Goal: Task Accomplishment & Management: Manage account settings

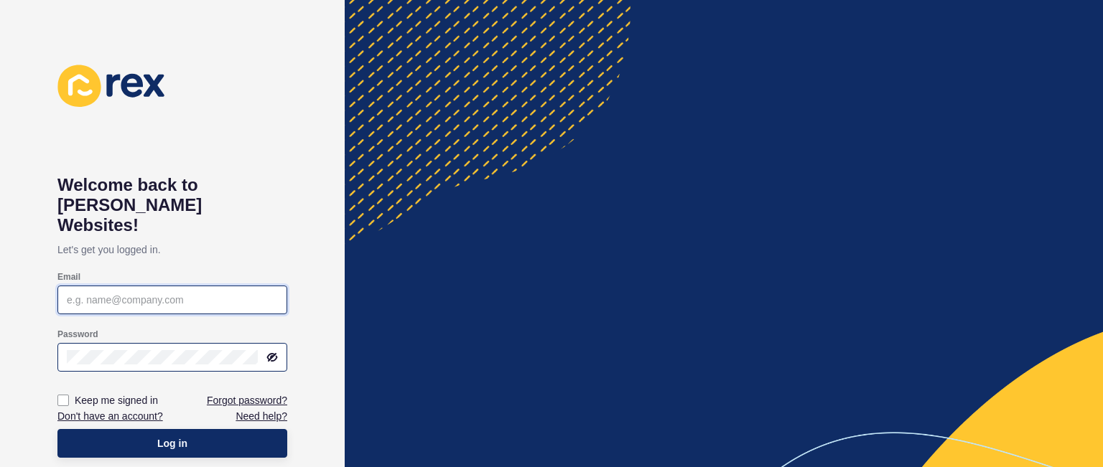
type input "[PERSON_NAME][EMAIL_ADDRESS][DOMAIN_NAME]"
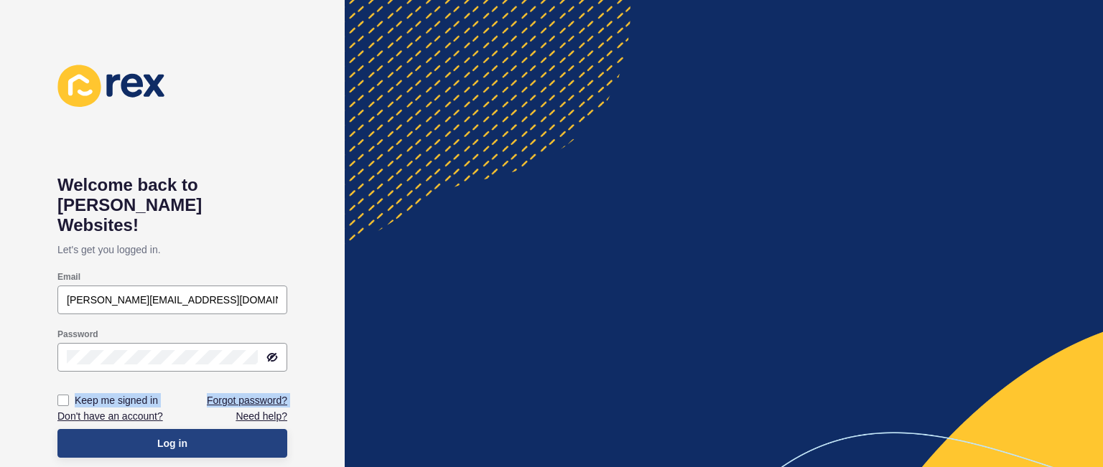
drag, startPoint x: 123, startPoint y: 347, endPoint x: 155, endPoint y: 434, distance: 92.4
click at [155, 434] on form "Email [PERSON_NAME][EMAIL_ADDRESS][DOMAIN_NAME] Password Keep me signed in Forg…" at bounding box center [172, 364] width 230 height 201
click at [155, 434] on button "Log in" at bounding box center [172, 443] width 230 height 29
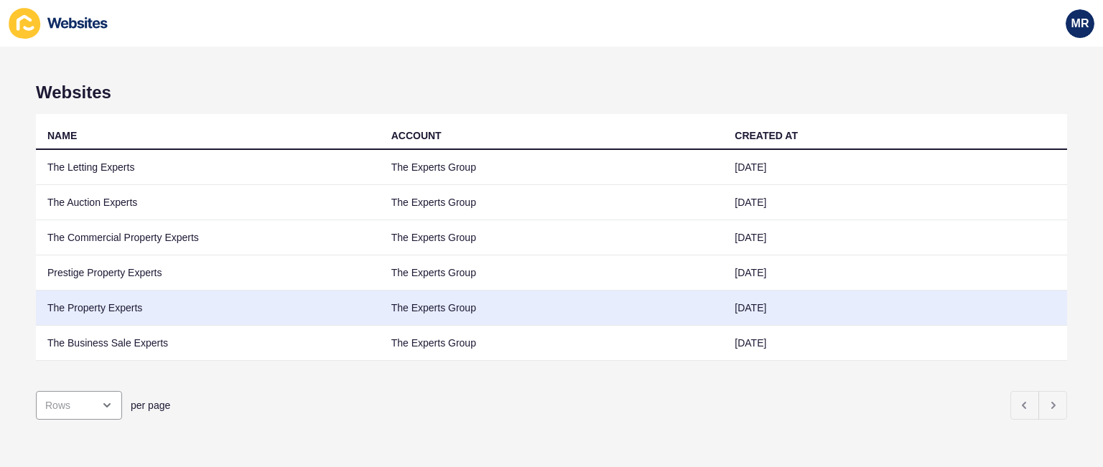
click at [124, 309] on td "The Property Experts" at bounding box center [208, 308] width 344 height 35
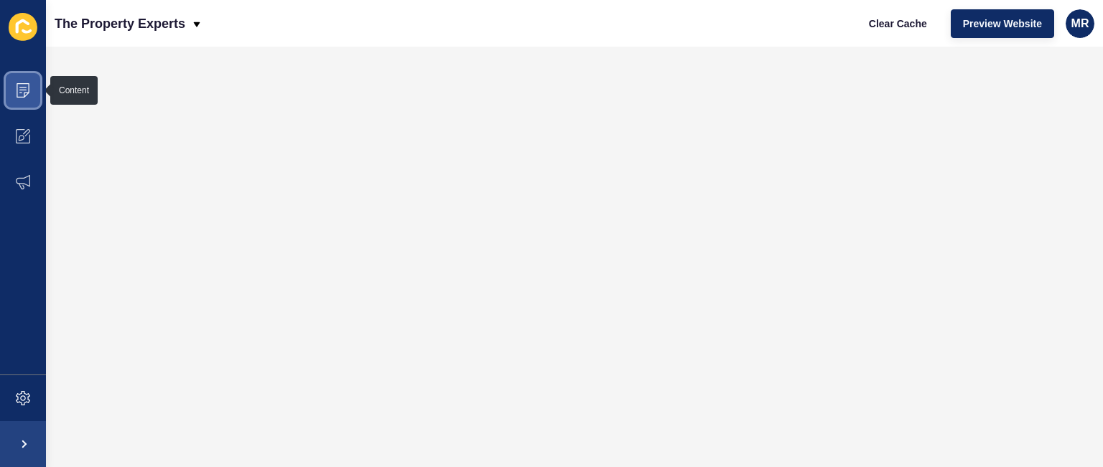
click at [29, 90] on icon at bounding box center [23, 90] width 13 height 14
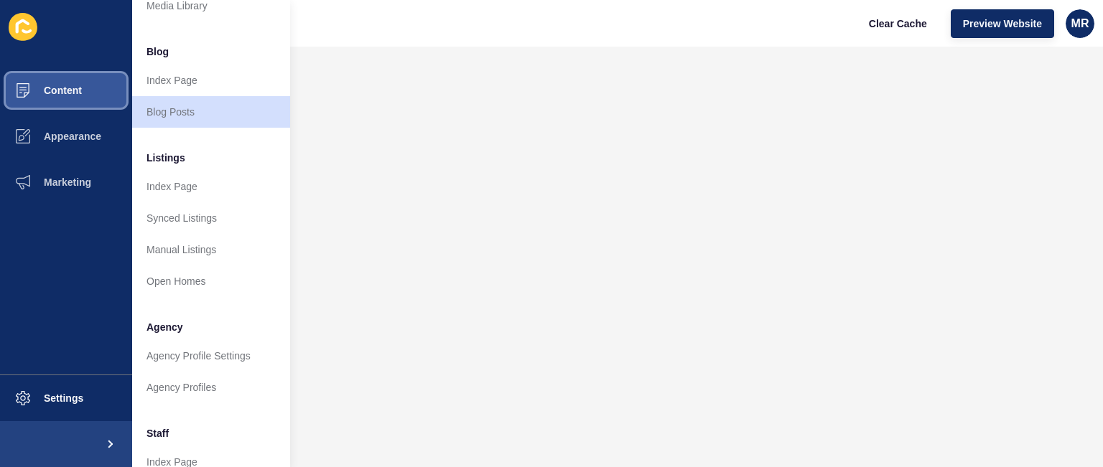
scroll to position [86, 0]
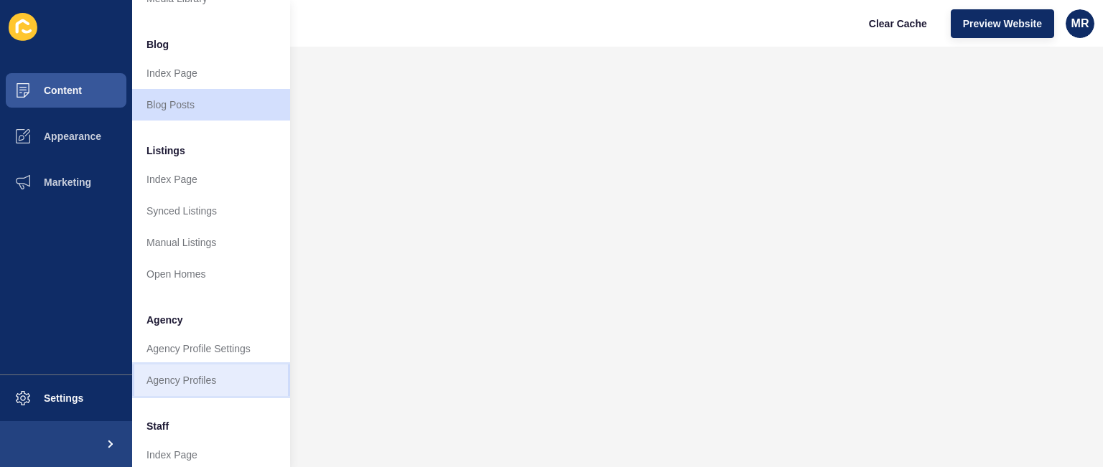
click at [229, 372] on link "Agency Profiles" at bounding box center [211, 381] width 158 height 32
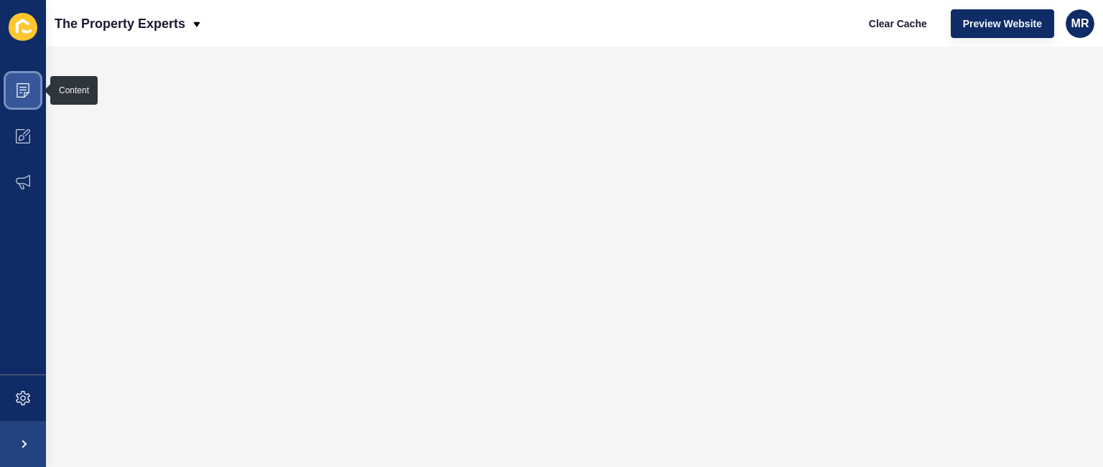
click at [12, 102] on span at bounding box center [23, 90] width 46 height 46
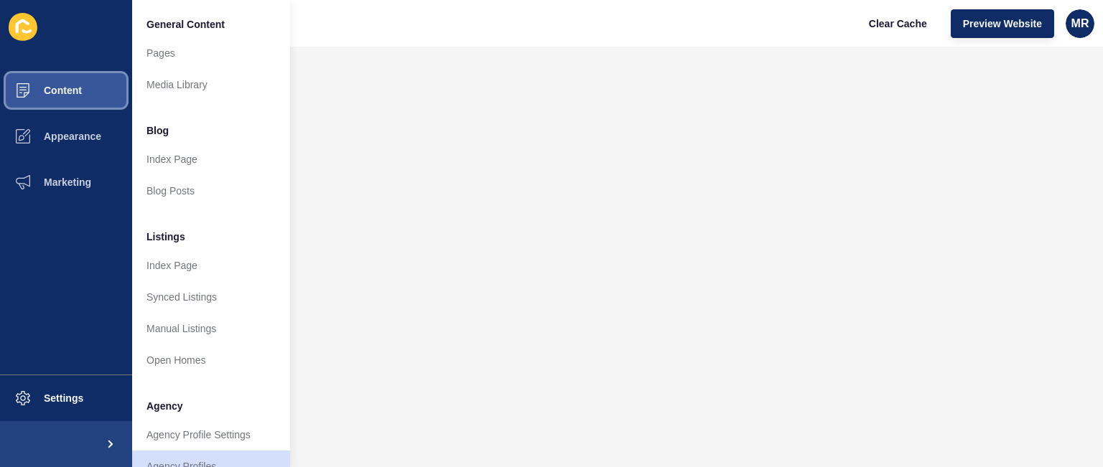
scroll to position [385, 0]
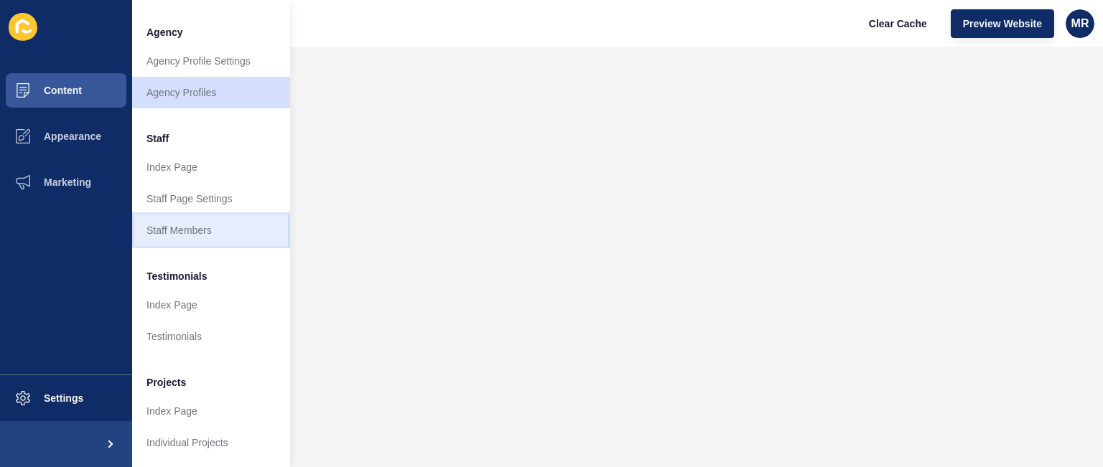
click at [210, 222] on link "Staff Members" at bounding box center [211, 231] width 158 height 32
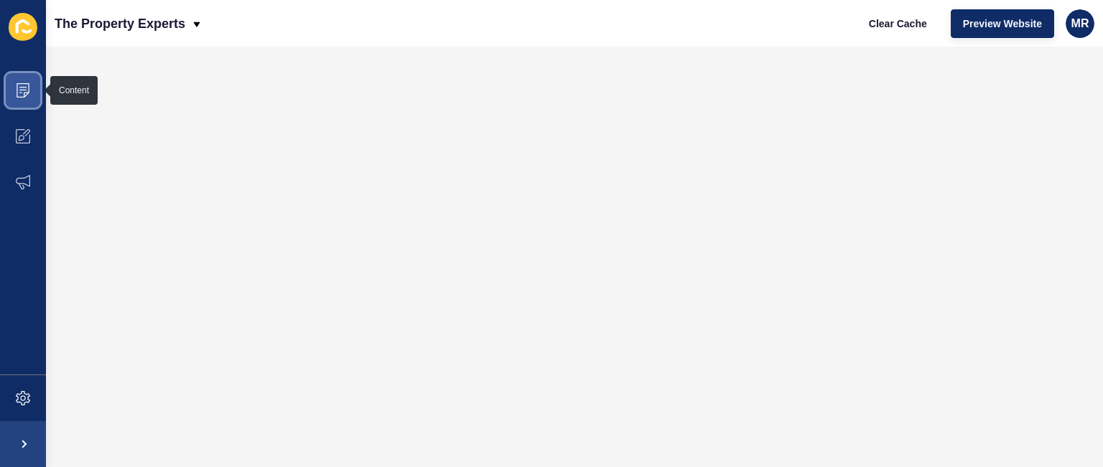
click at [24, 96] on icon at bounding box center [23, 90] width 13 height 14
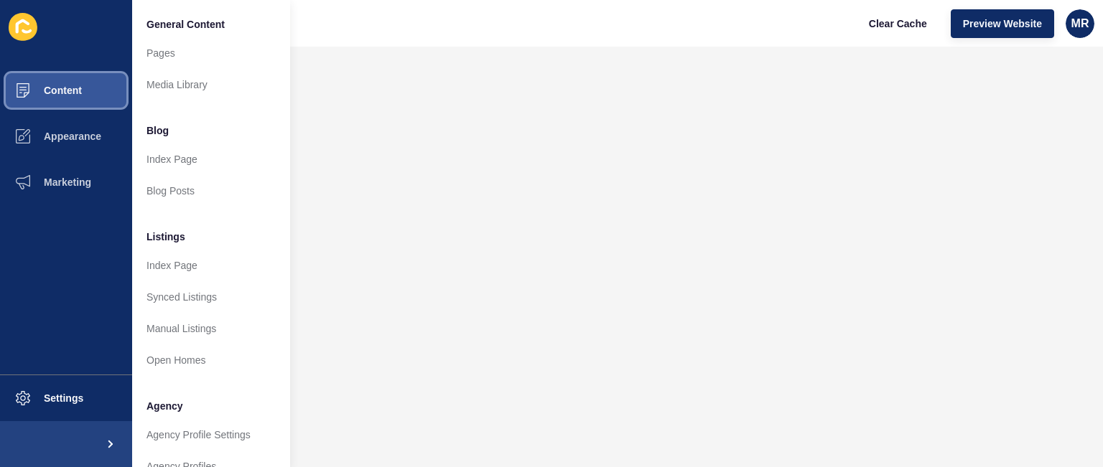
scroll to position [385, 0]
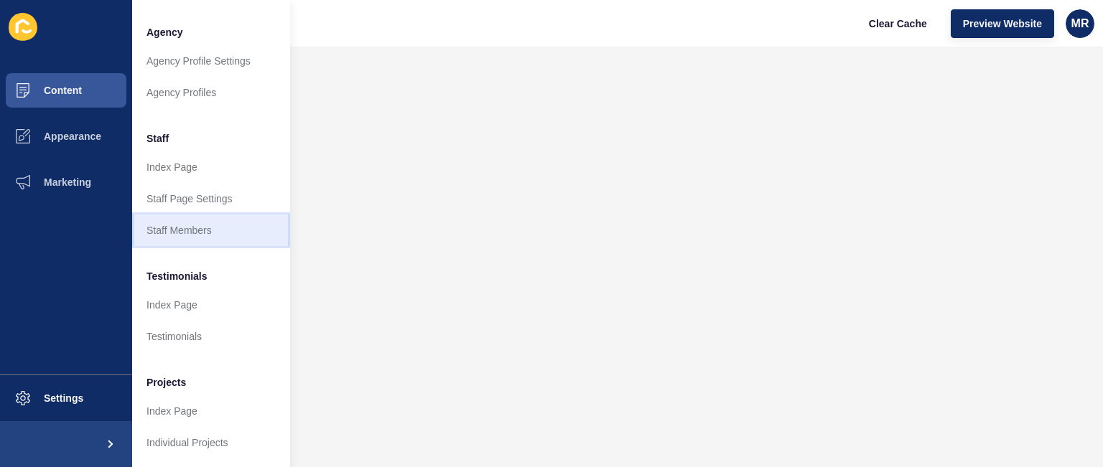
click at [211, 215] on link "Staff Members" at bounding box center [211, 231] width 158 height 32
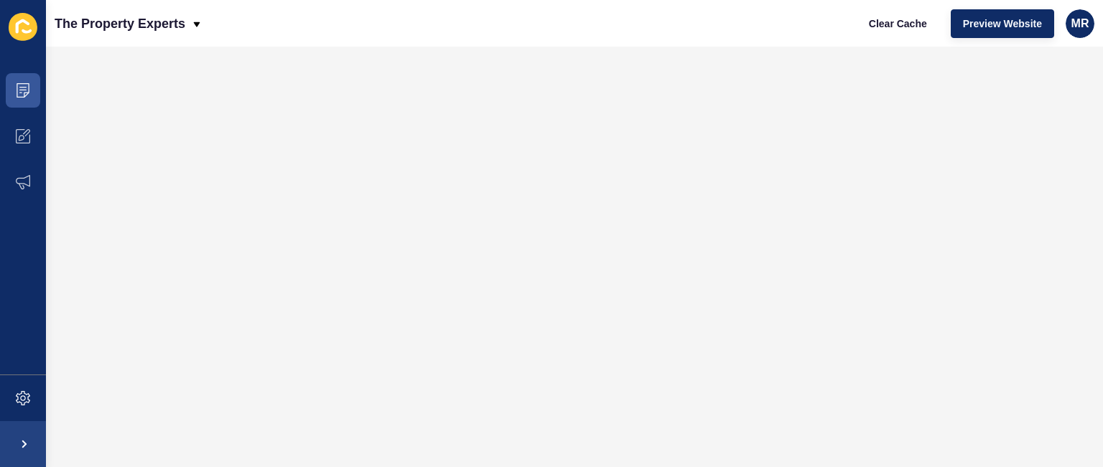
scroll to position [0, 0]
click at [33, 88] on span at bounding box center [23, 90] width 46 height 46
click at [128, 22] on p "The Property Experts" at bounding box center [120, 24] width 131 height 36
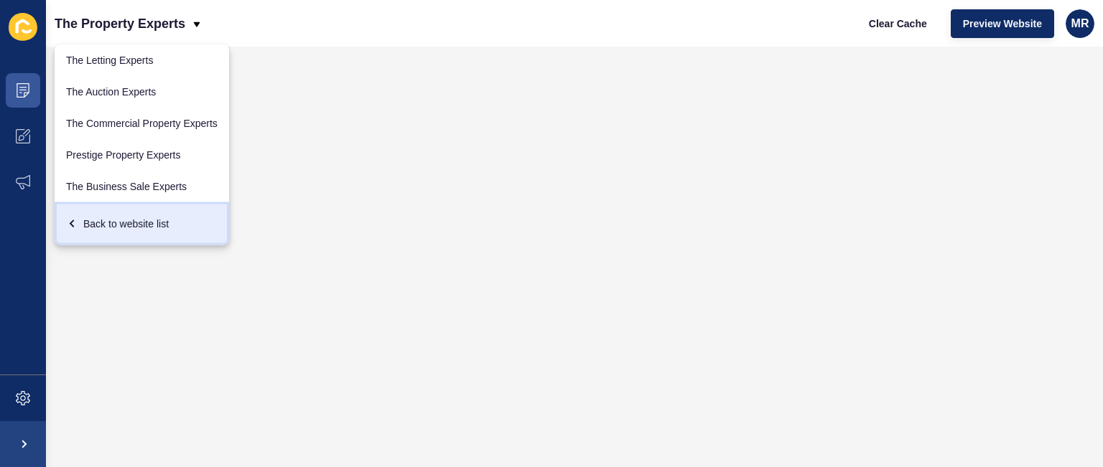
click at [95, 228] on div "Back to website list" at bounding box center [141, 224] width 151 height 26
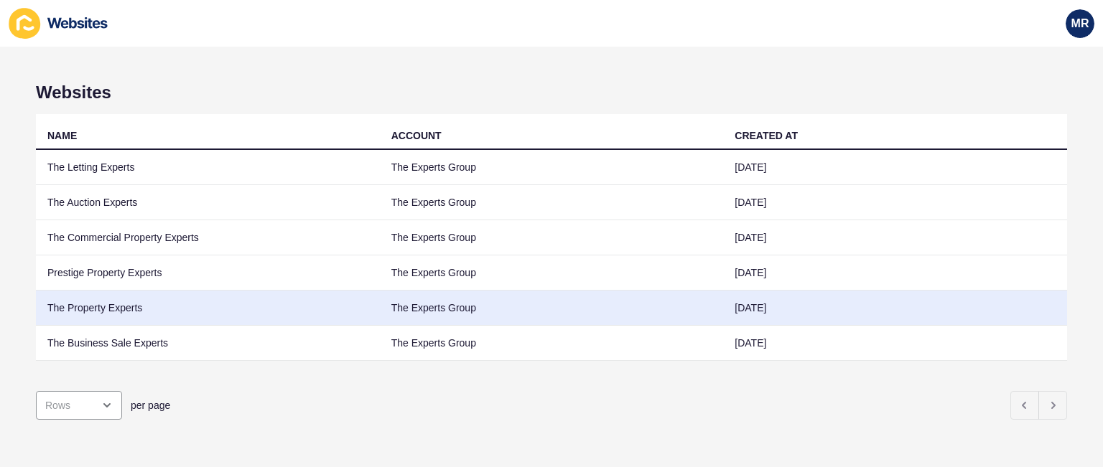
click at [97, 299] on td "The Property Experts" at bounding box center [208, 308] width 344 height 35
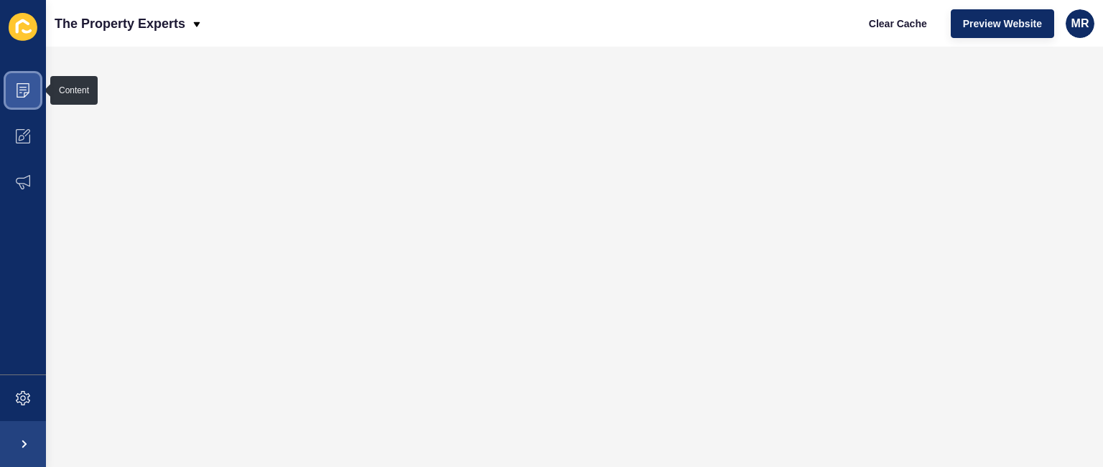
click at [29, 94] on icon at bounding box center [23, 90] width 14 height 14
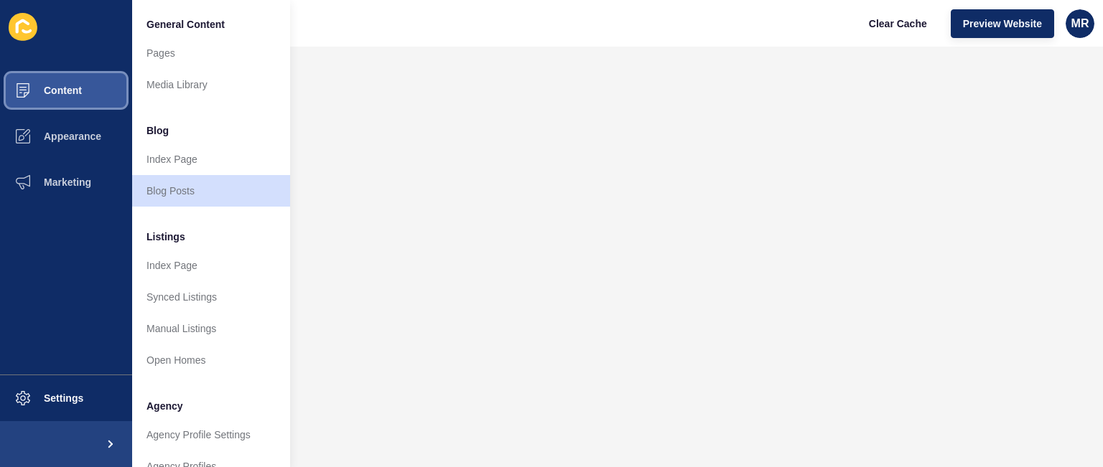
scroll to position [385, 0]
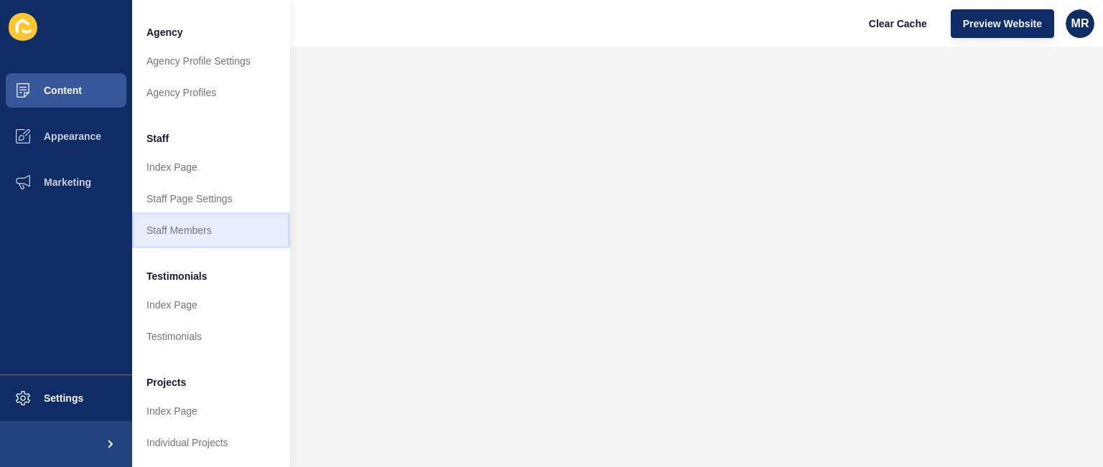
click at [202, 225] on link "Staff Members" at bounding box center [211, 231] width 158 height 32
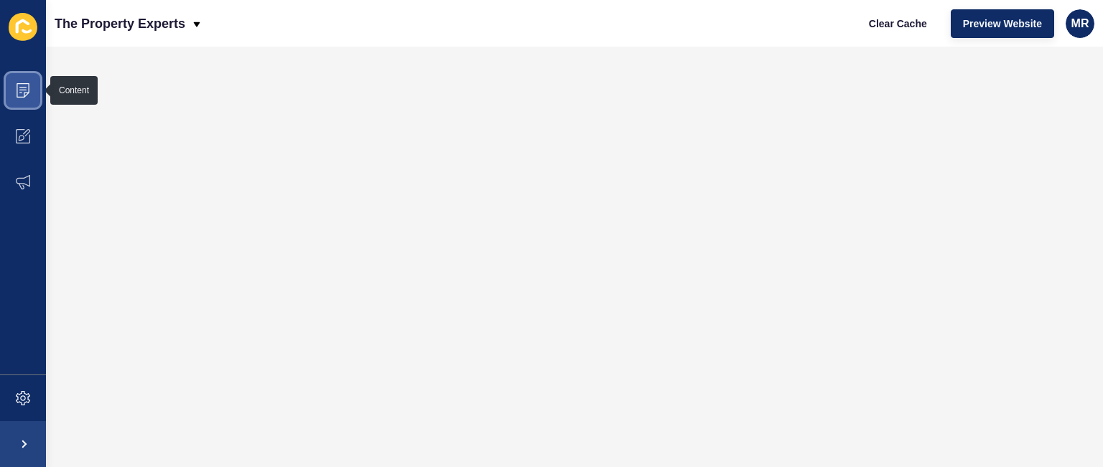
click at [20, 83] on icon at bounding box center [23, 90] width 14 height 14
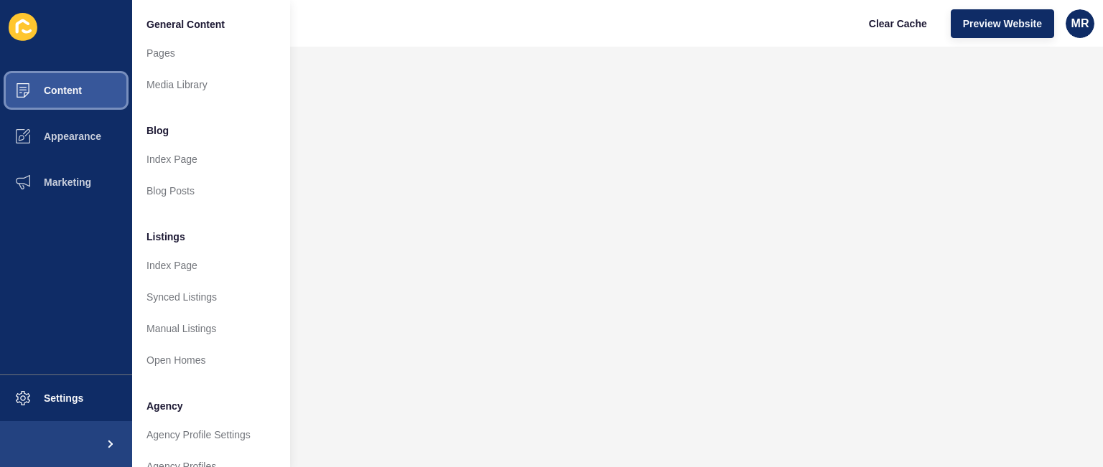
click at [20, 83] on icon at bounding box center [23, 90] width 14 height 14
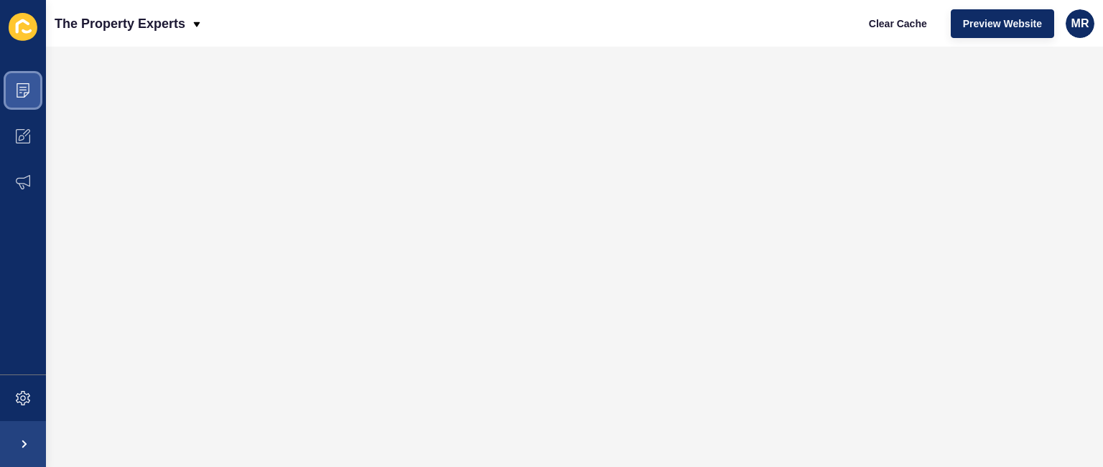
click at [20, 83] on icon at bounding box center [23, 90] width 14 height 14
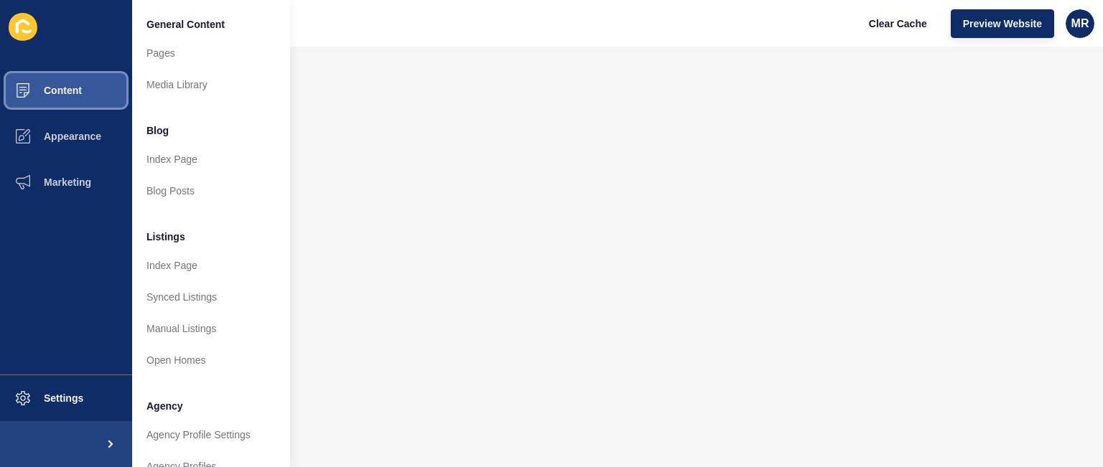
click at [21, 83] on icon at bounding box center [23, 90] width 13 height 14
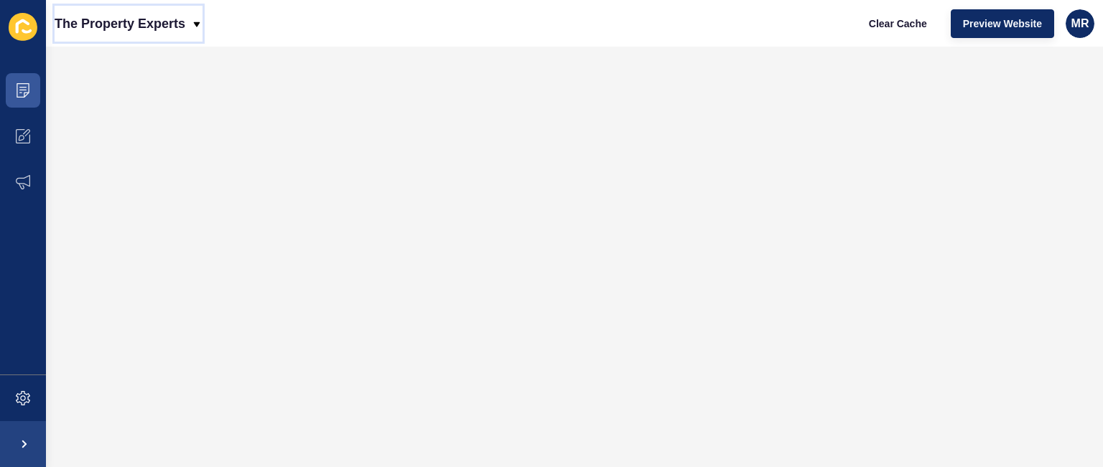
click at [194, 17] on div "The Property Experts" at bounding box center [129, 24] width 148 height 36
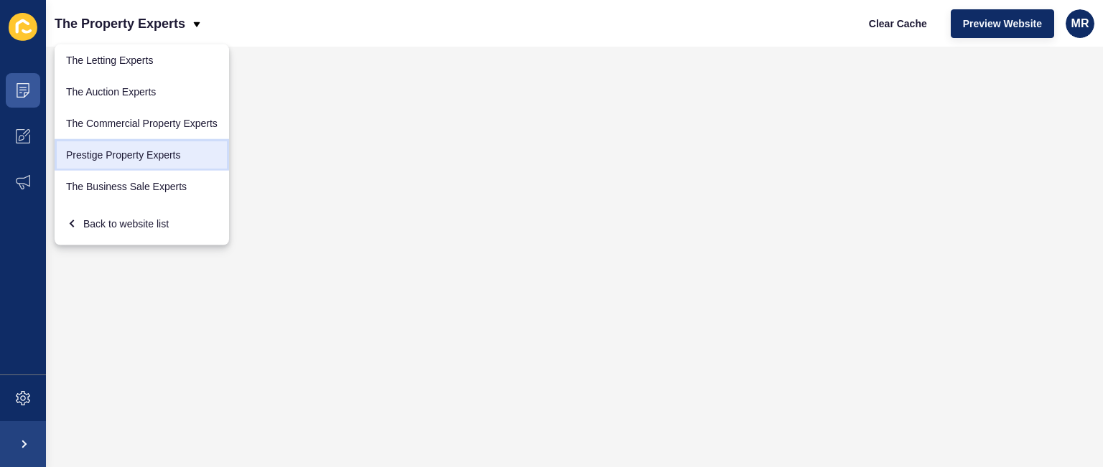
click at [156, 156] on link "Prestige Property Experts" at bounding box center [142, 155] width 174 height 32
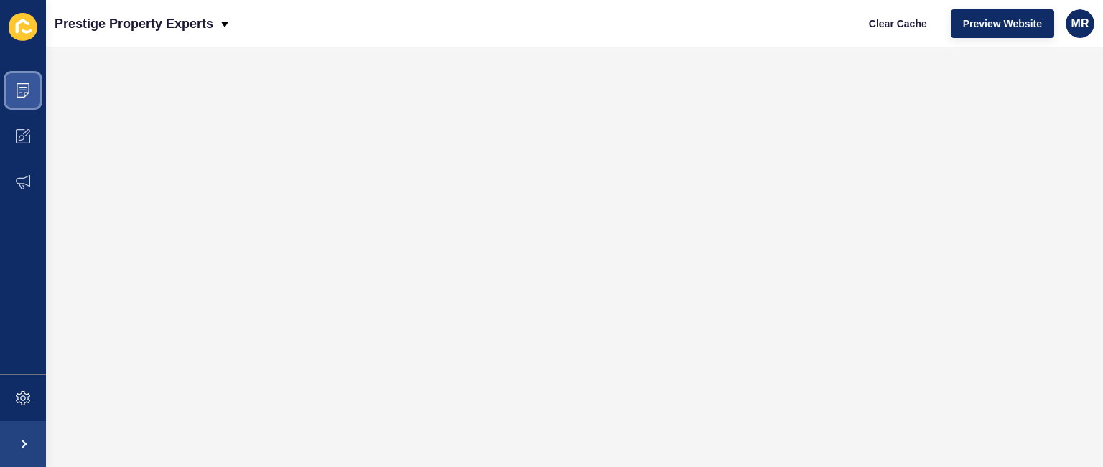
click at [22, 93] on icon at bounding box center [23, 90] width 14 height 14
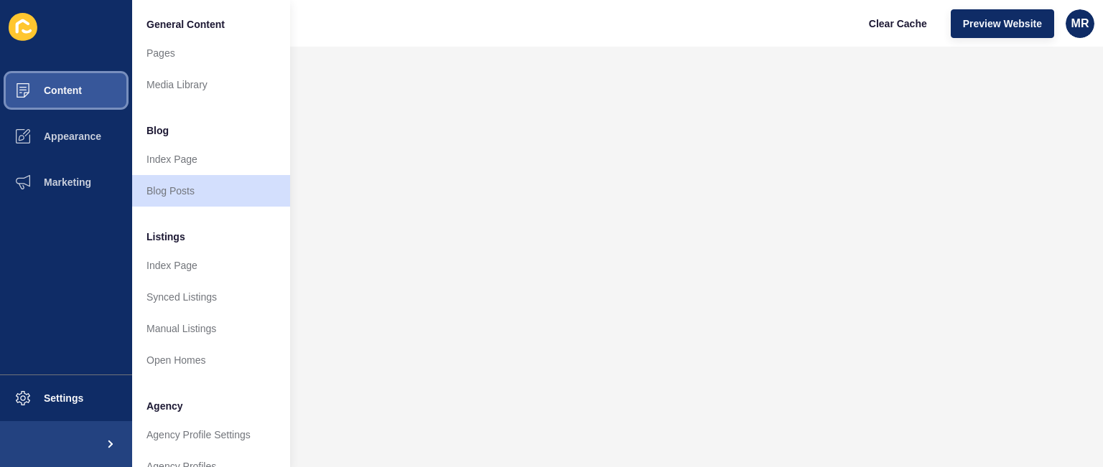
scroll to position [385, 0]
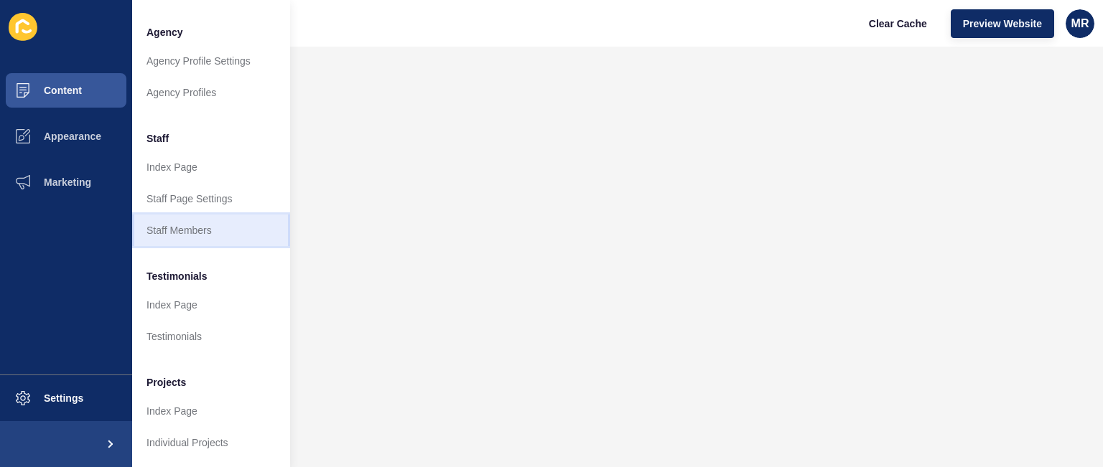
click at [205, 217] on link "Staff Members" at bounding box center [211, 231] width 158 height 32
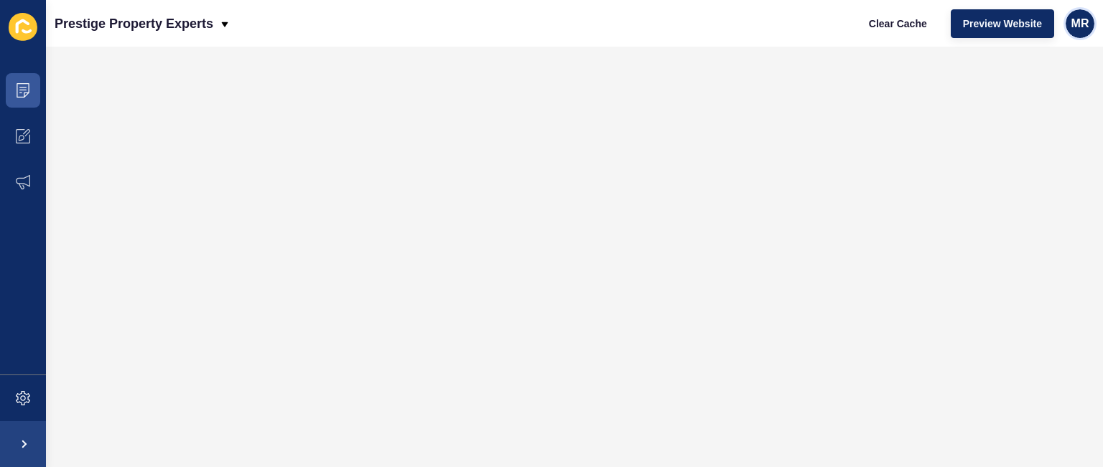
click at [1075, 20] on span "MR" at bounding box center [1080, 24] width 18 height 14
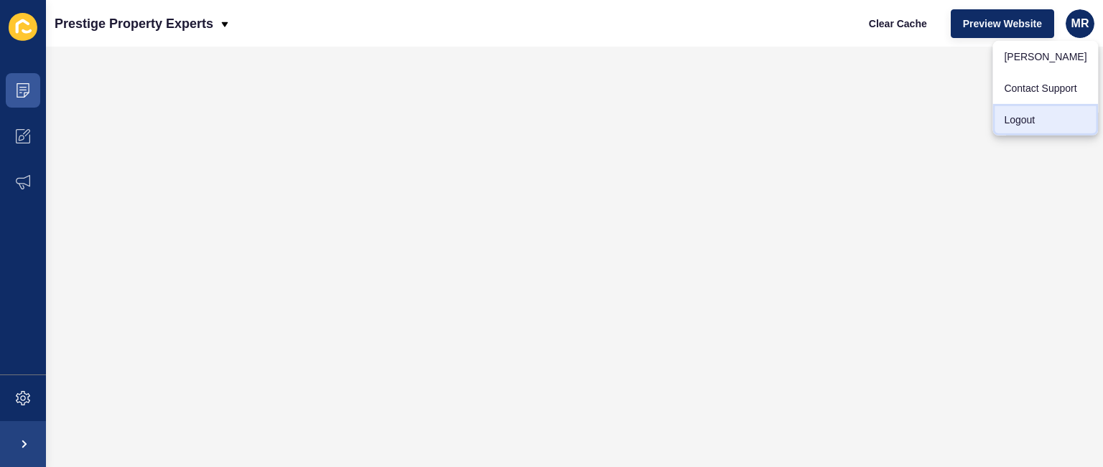
click at [1037, 109] on link "Logout" at bounding box center [1045, 120] width 106 height 32
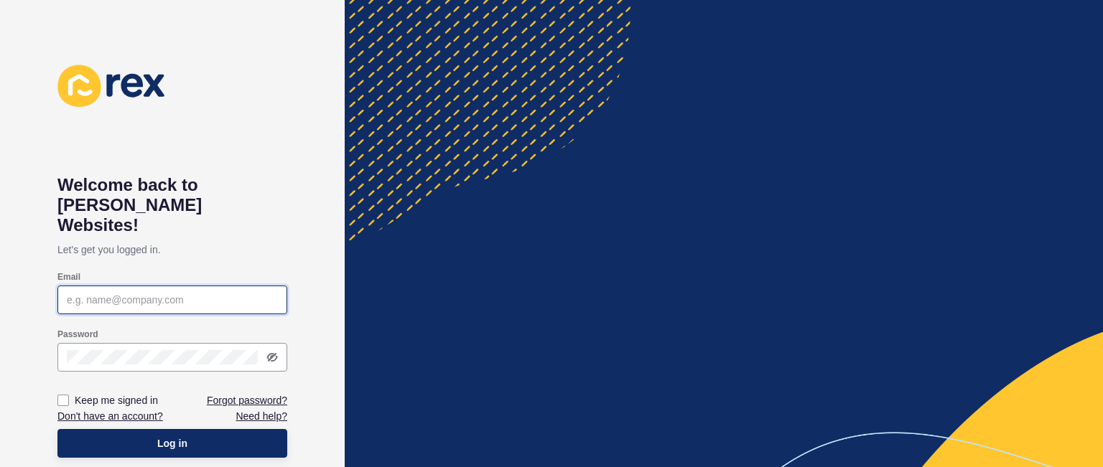
type input "[PERSON_NAME][EMAIL_ADDRESS][DOMAIN_NAME]"
